Goal: Complete application form: Complete application form

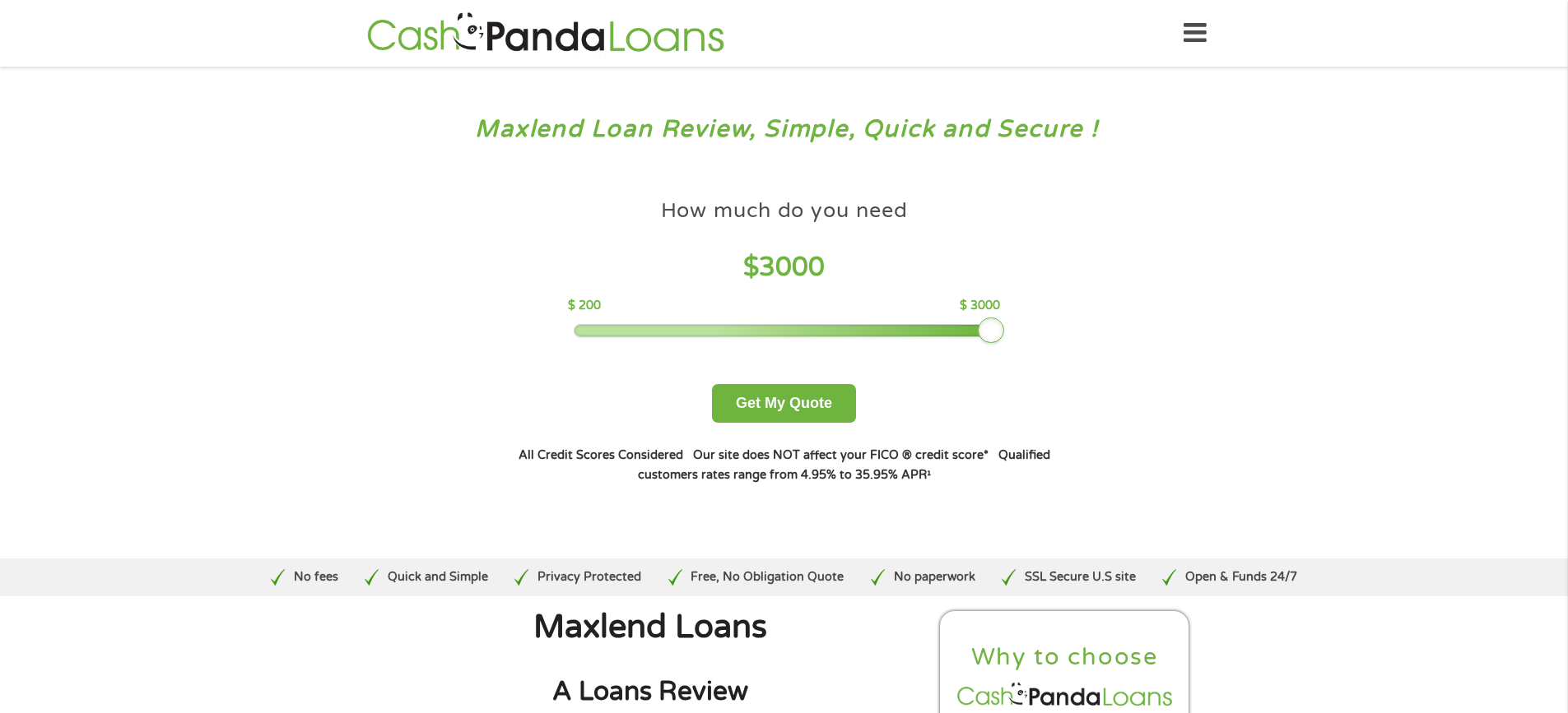
drag, startPoint x: 691, startPoint y: 330, endPoint x: 998, endPoint y: 334, distance: 307.0
click at [998, 334] on div at bounding box center [990, 331] width 26 height 26
click at [803, 405] on button "Get My Quote" at bounding box center [784, 404] width 144 height 39
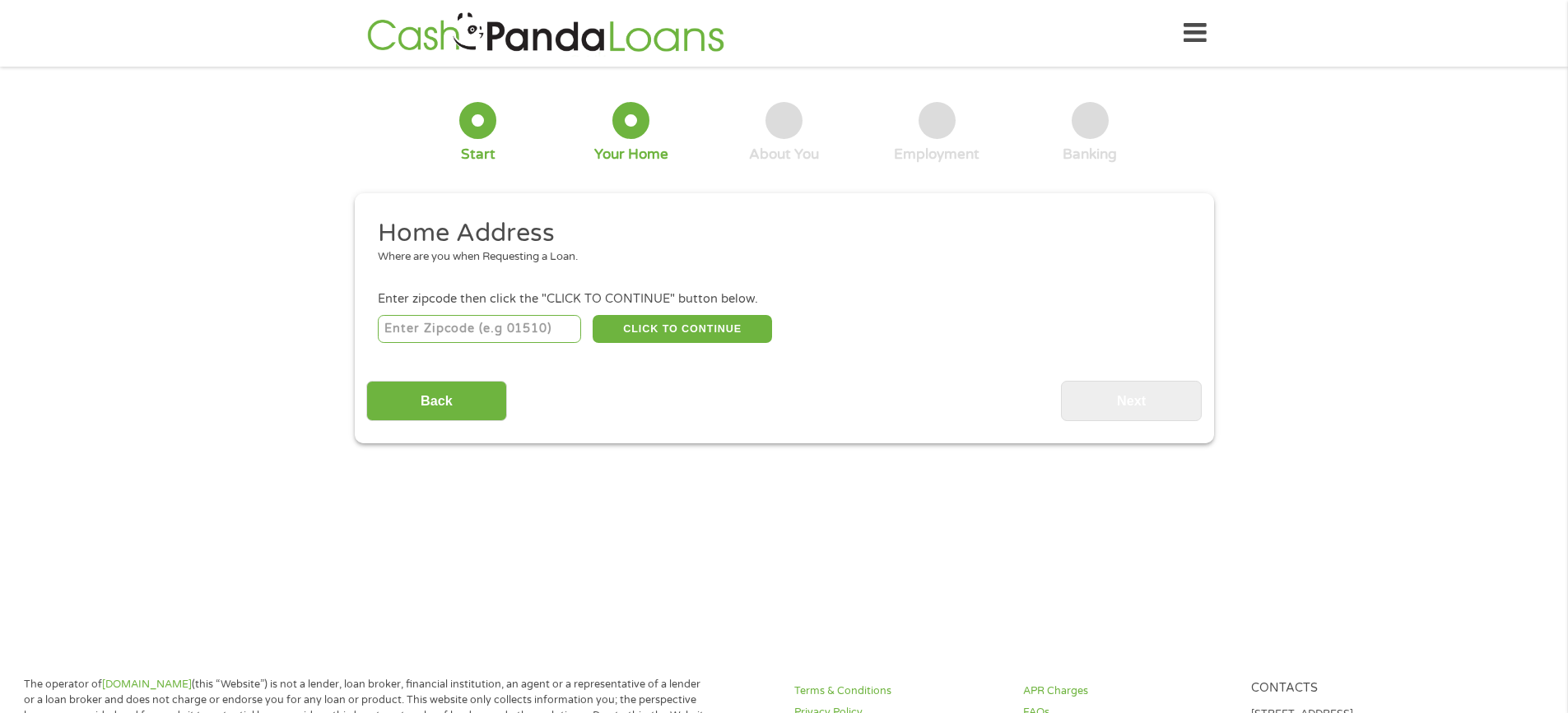
click at [397, 321] on input "number" at bounding box center [479, 329] width 203 height 28
type input "76308"
click at [613, 329] on button "CLICK TO CONTINUE" at bounding box center [682, 329] width 180 height 28
type input "76308"
type input "[GEOGRAPHIC_DATA]"
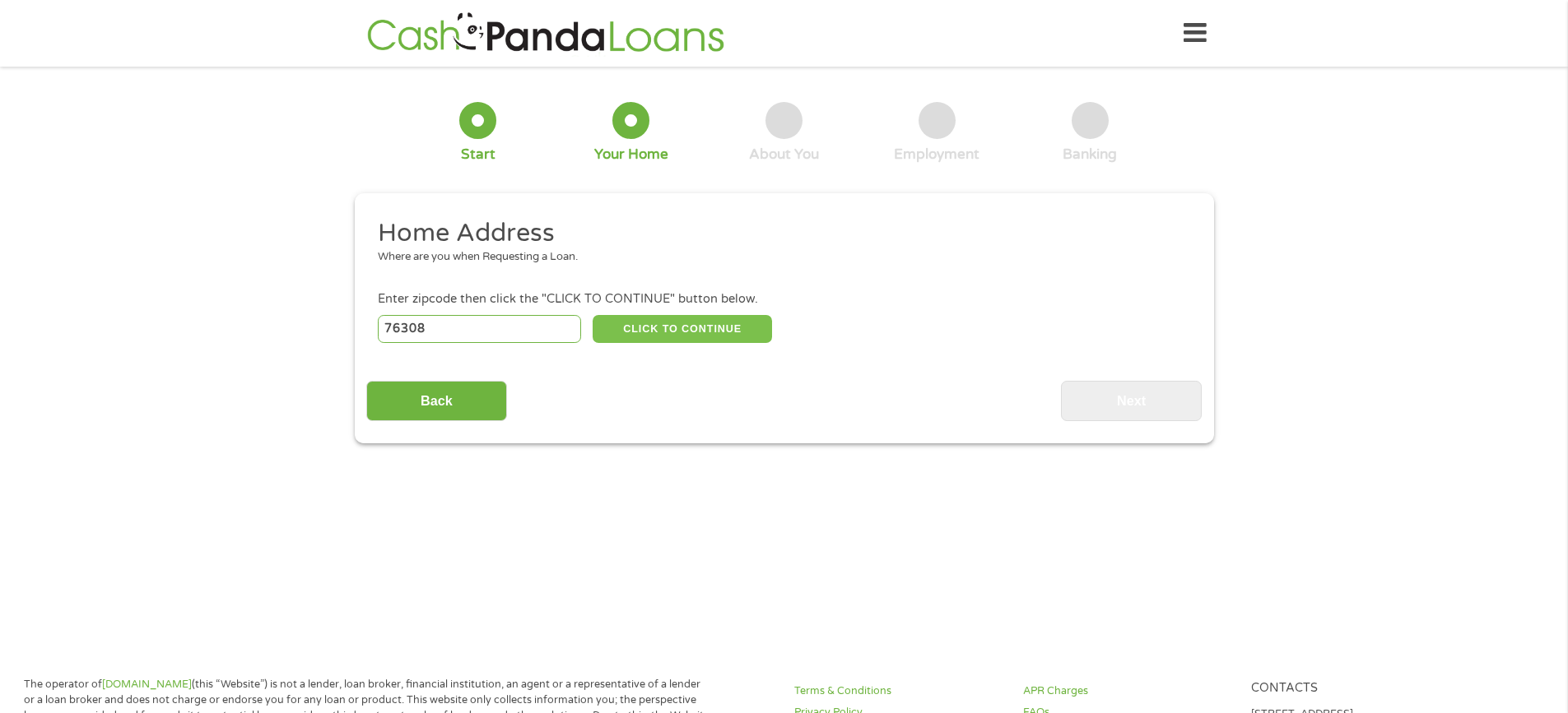
select select "[US_STATE]"
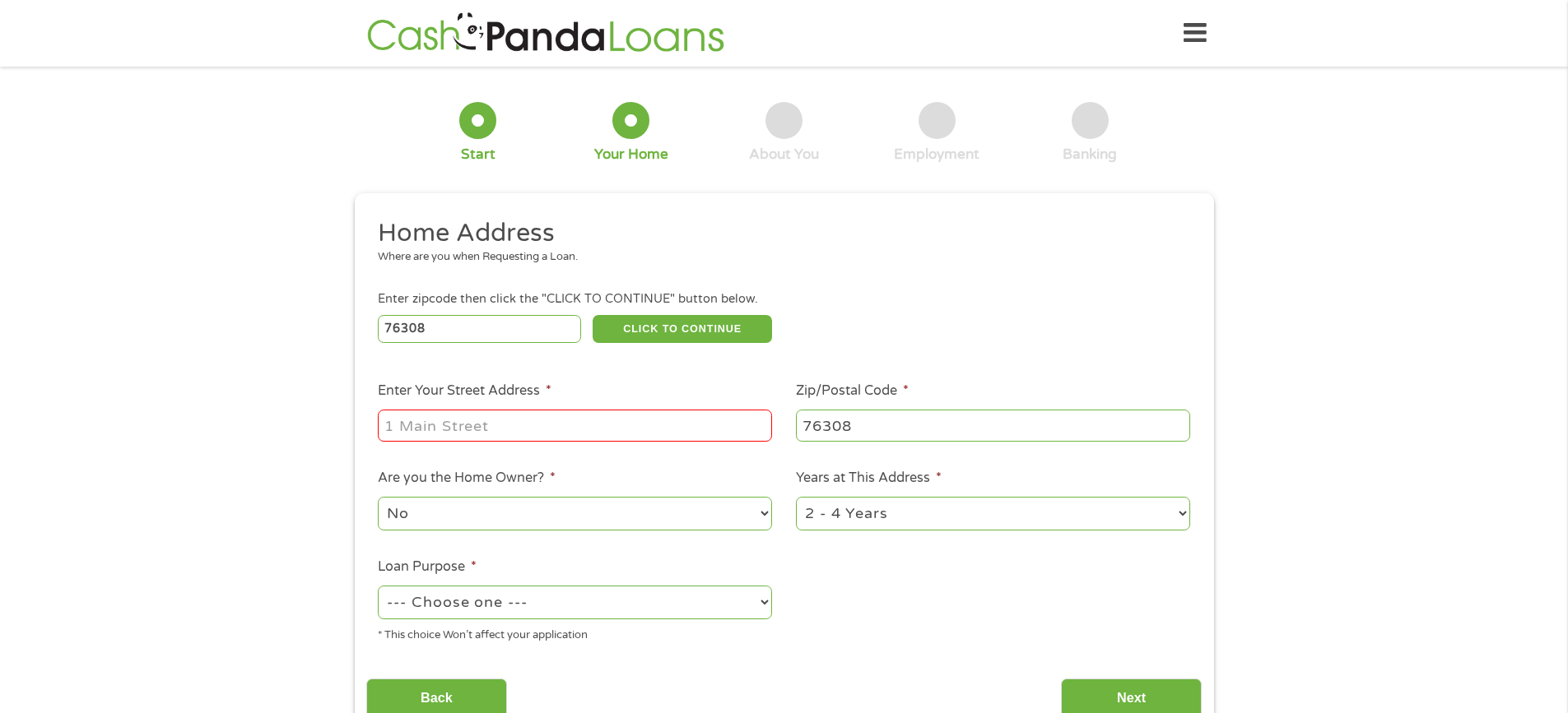
click at [395, 417] on input "Enter Your Street Address *" at bounding box center [575, 425] width 394 height 31
type input "[STREET_ADDRESS]"
click at [764, 605] on select "--- Choose one --- Pay Bills Debt Consolidation Home Improvement Major Purchase…" at bounding box center [575, 603] width 394 height 34
select select "shorttermcash"
click at [378, 586] on select "--- Choose one --- Pay Bills Debt Consolidation Home Improvement Major Purchase…" at bounding box center [575, 603] width 394 height 34
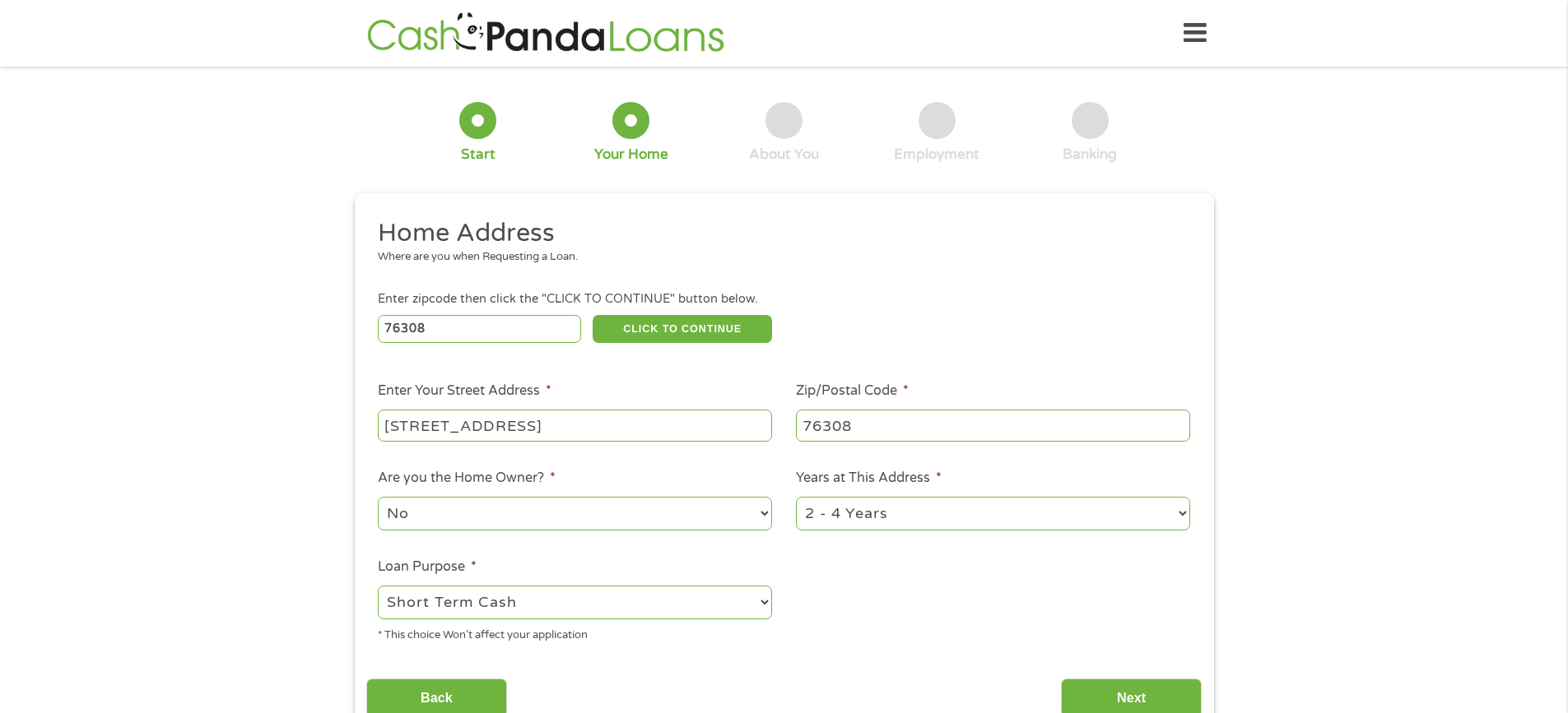
click at [1179, 509] on select "1 Year or less 1 - 2 Years 2 - 4 Years Over 4 Years" at bounding box center [993, 514] width 394 height 34
select select "60months"
click at [796, 497] on select "1 Year or less 1 - 2 Years 2 - 4 Years Over 4 Years" at bounding box center [993, 514] width 394 height 34
click at [1129, 696] on input "Next" at bounding box center [1131, 698] width 141 height 40
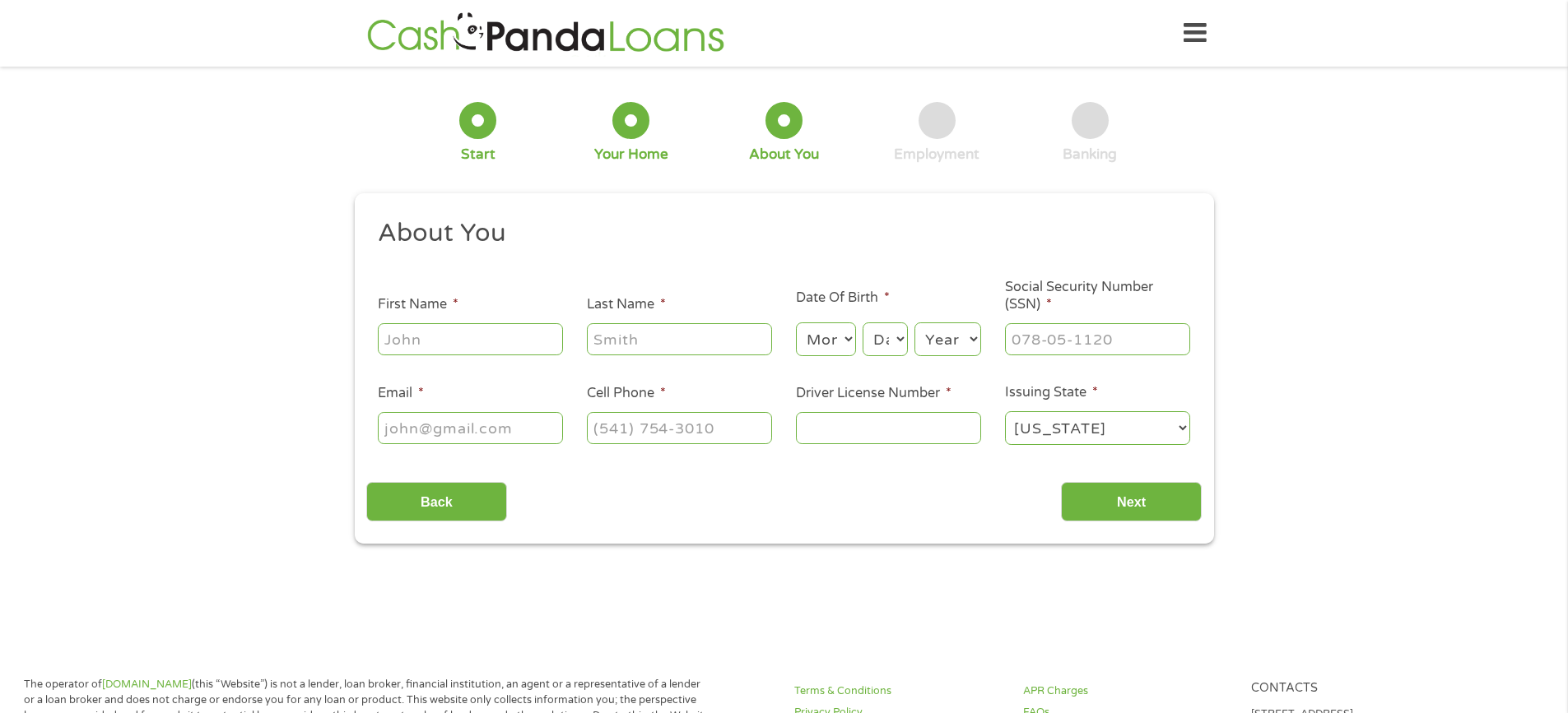
click at [392, 338] on input "First Name *" at bounding box center [470, 339] width 185 height 31
type input "[PERSON_NAME]"
click at [597, 337] on input "Last Name *" at bounding box center [680, 339] width 185 height 31
type input "[PERSON_NAME]"
click at [845, 339] on select "Month 1 2 3 4 5 6 7 8 9 10 11 12" at bounding box center [826, 339] width 60 height 34
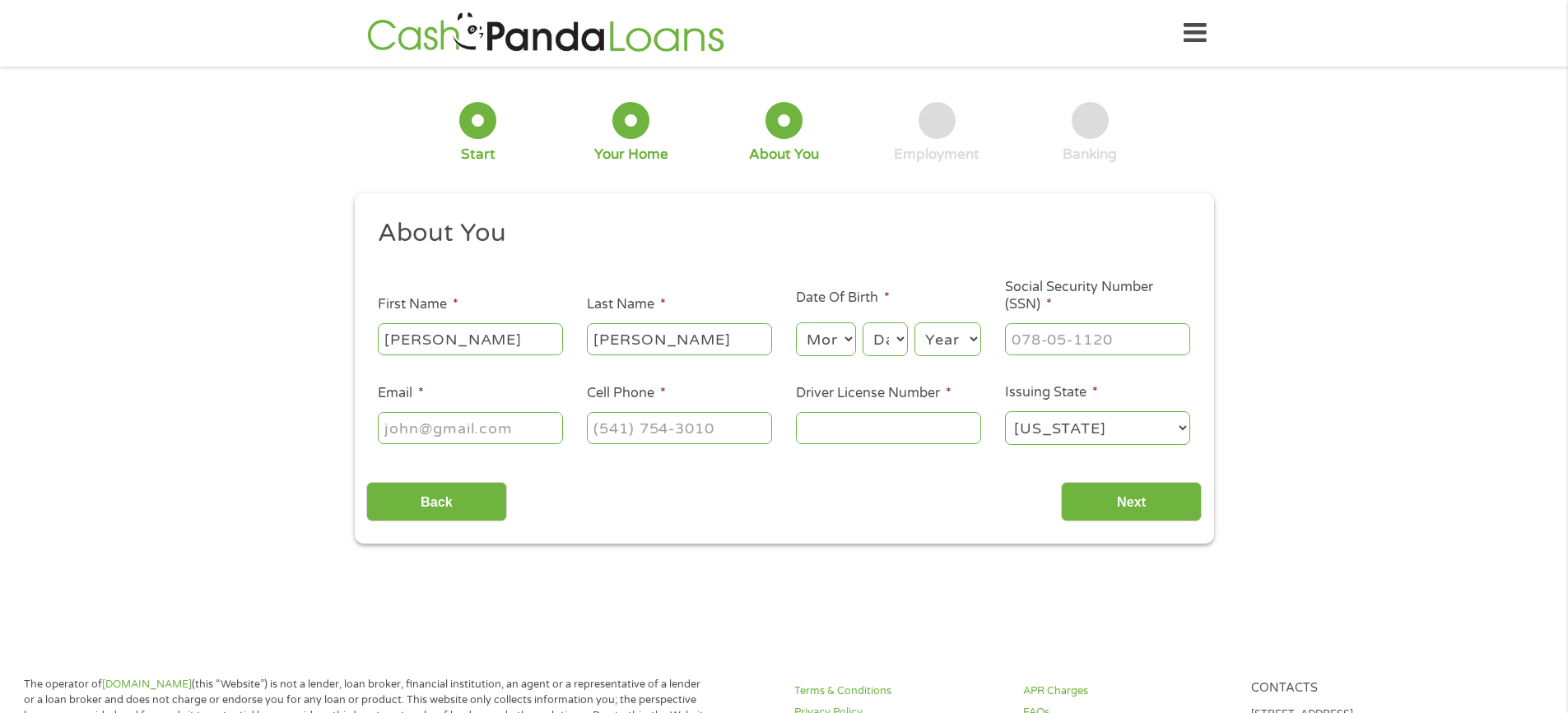
select select "9"
click at [796, 323] on select "Month 1 2 3 4 5 6 7 8 9 10 11 12" at bounding box center [826, 339] width 60 height 34
click at [900, 335] on select "Day 1 2 3 4 5 6 7 8 9 10 11 12 13 14 15 16 17 18 19 20 21 22 23 24 25 26 27 28 …" at bounding box center [885, 339] width 45 height 34
select select "19"
click at [863, 323] on select "Day 1 2 3 4 5 6 7 8 9 10 11 12 13 14 15 16 17 18 19 20 21 22 23 24 25 26 27 28 …" at bounding box center [885, 339] width 45 height 34
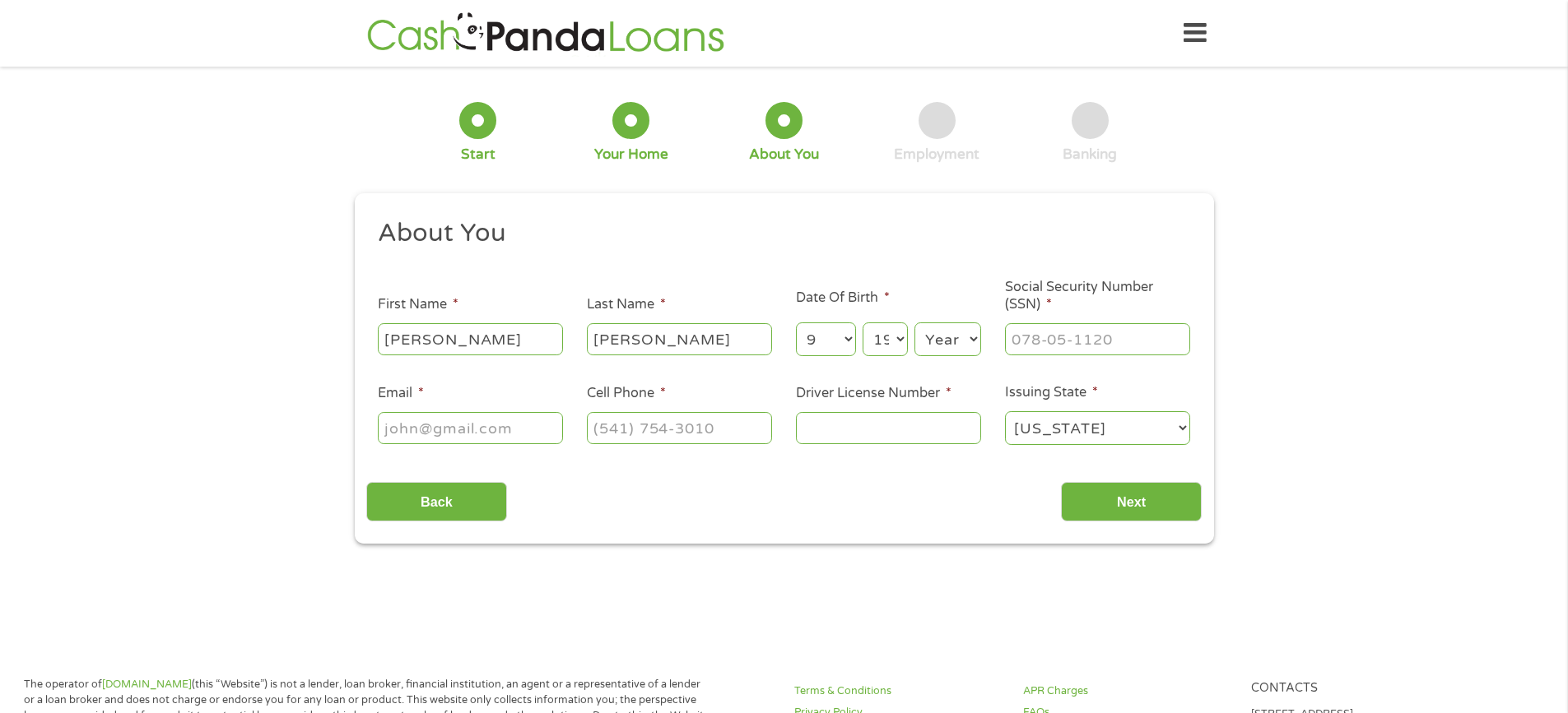
click at [974, 334] on select "Year [DATE] 2006 2005 2004 2003 2002 2001 2000 1999 1998 1997 1996 1995 1994 19…" at bounding box center [947, 339] width 66 height 34
select select "1955"
click at [914, 323] on select "Year [DATE] 2006 2005 2004 2003 2002 2001 2000 1999 1998 1997 1996 1995 1994 19…" at bounding box center [947, 339] width 66 height 34
